Goal: Find specific page/section: Find specific page/section

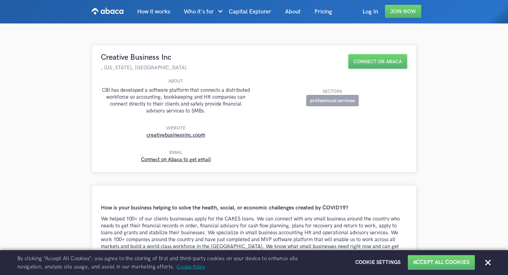
click at [186, 135] on link "creativebusinessinc.coom" at bounding box center [175, 135] width 59 height 6
click at [105, 11] on img "home" at bounding box center [108, 11] width 32 height 11
